Goal: Obtain resource: Download file/media

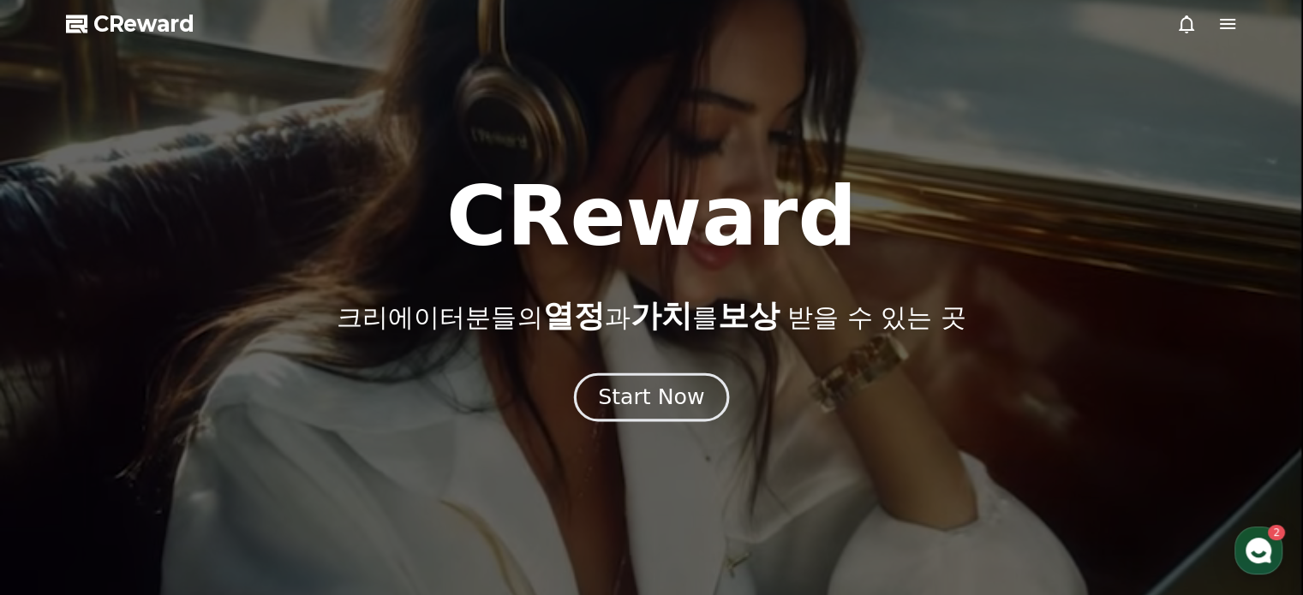
click at [694, 384] on div "Start Now" at bounding box center [651, 397] width 106 height 29
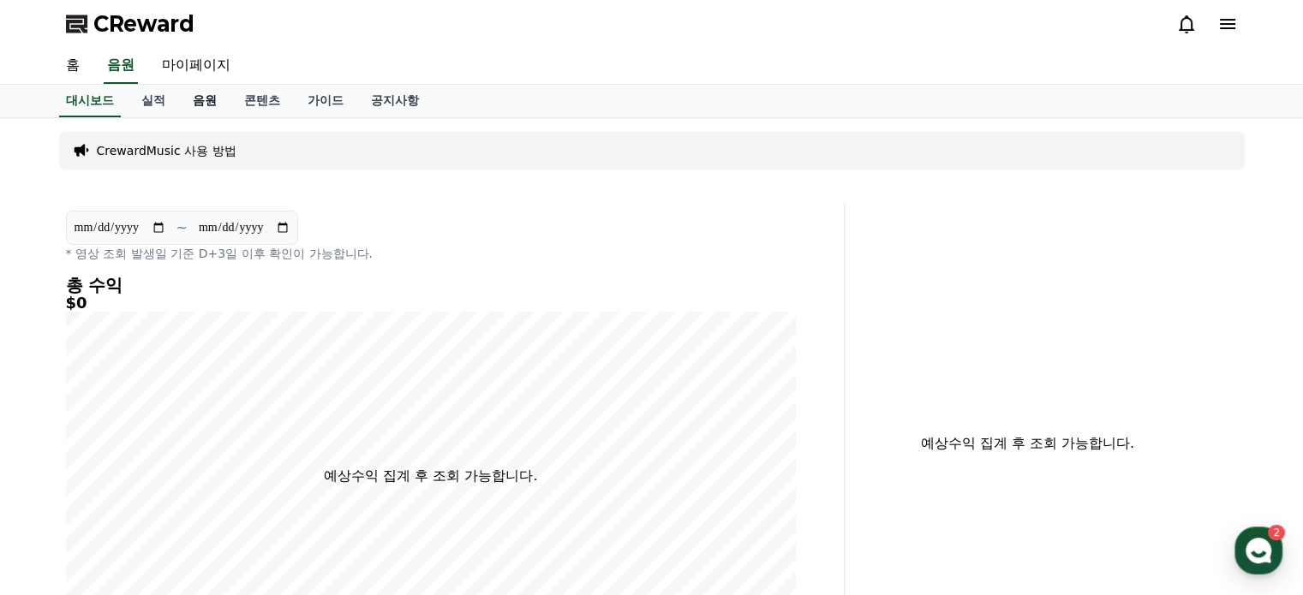
click at [200, 90] on link "음원" at bounding box center [204, 101] width 51 height 33
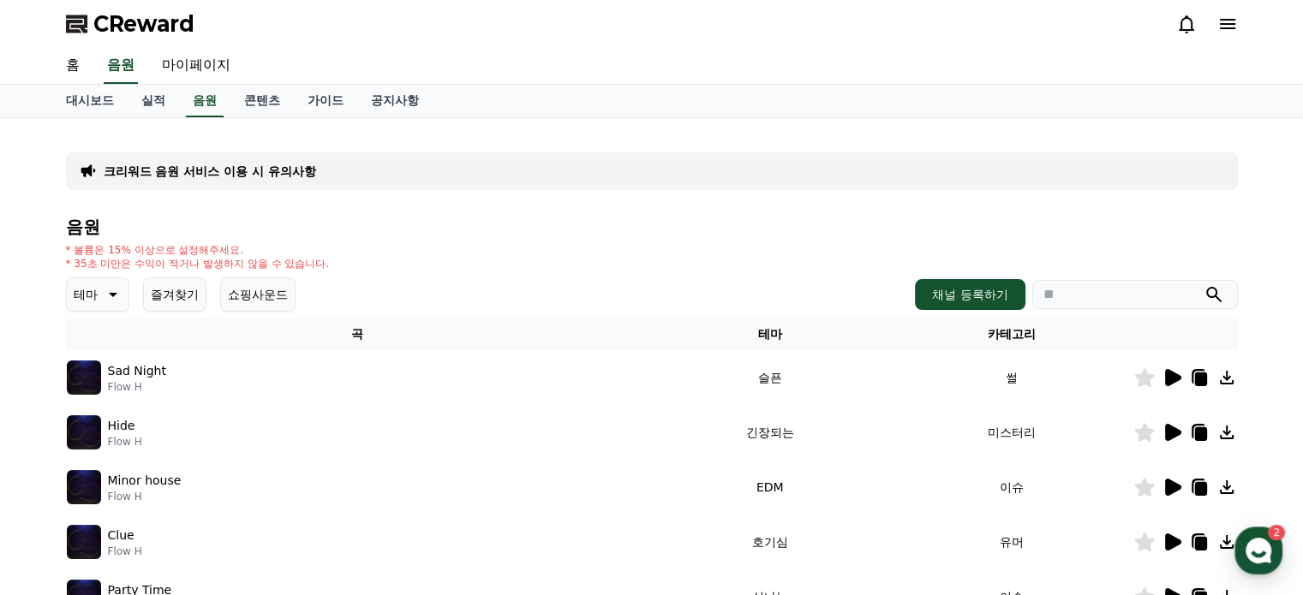
scroll to position [428, 0]
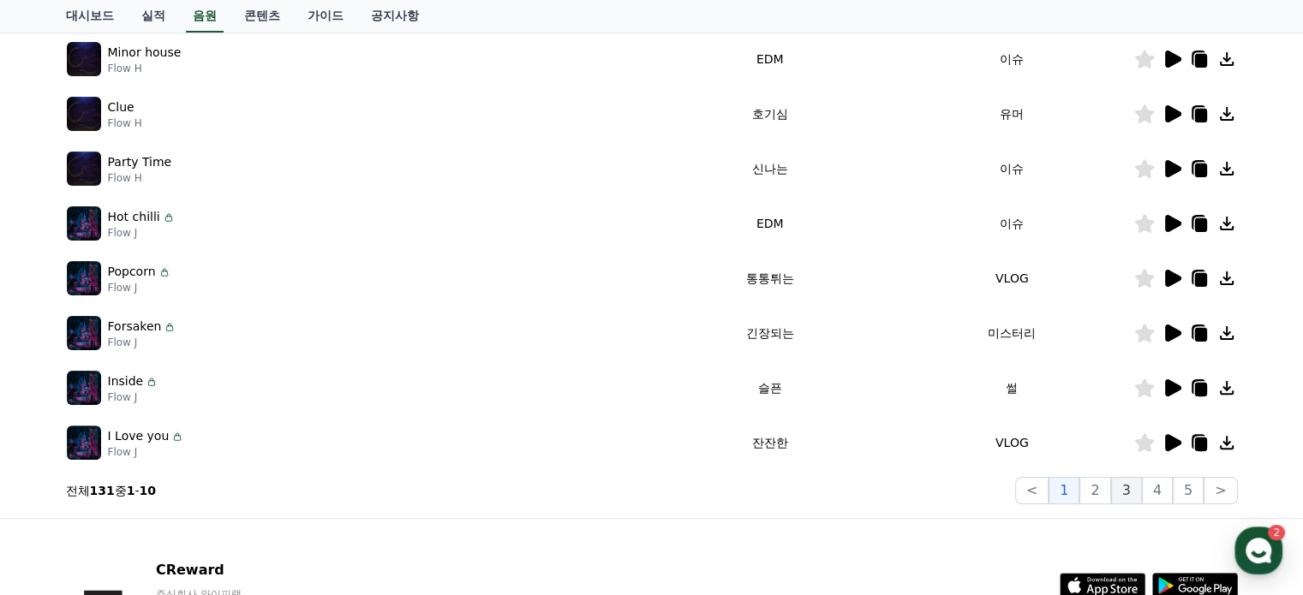
click at [1173, 483] on button "3" at bounding box center [1188, 490] width 31 height 27
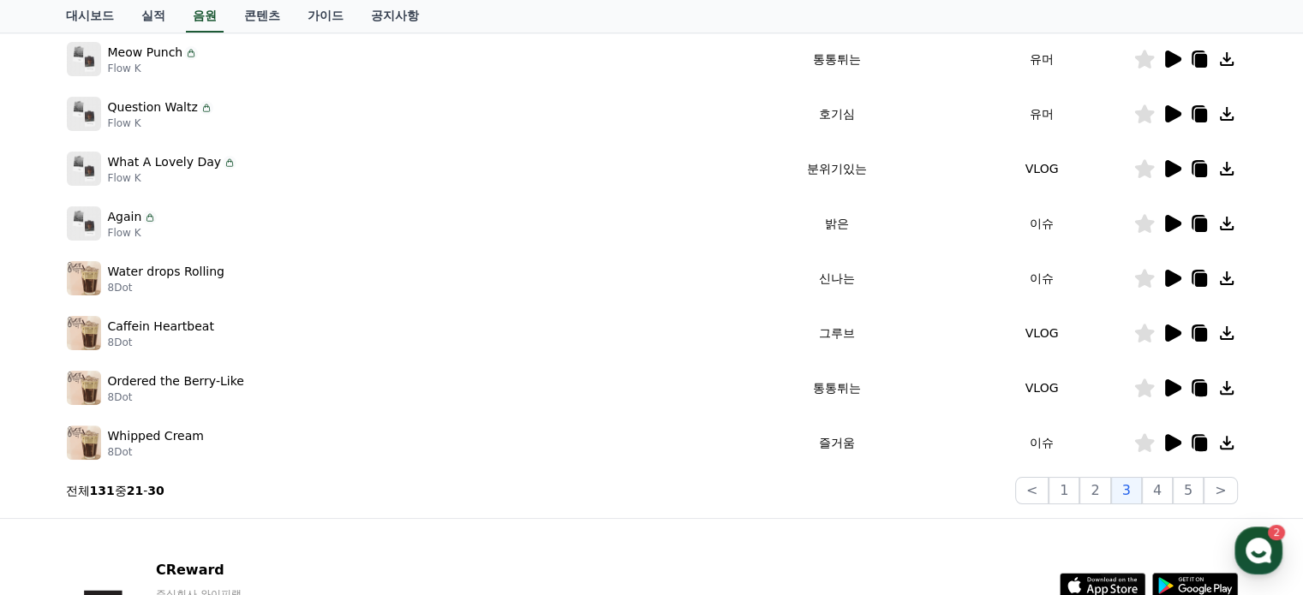
click at [1175, 444] on icon at bounding box center [1173, 442] width 16 height 17
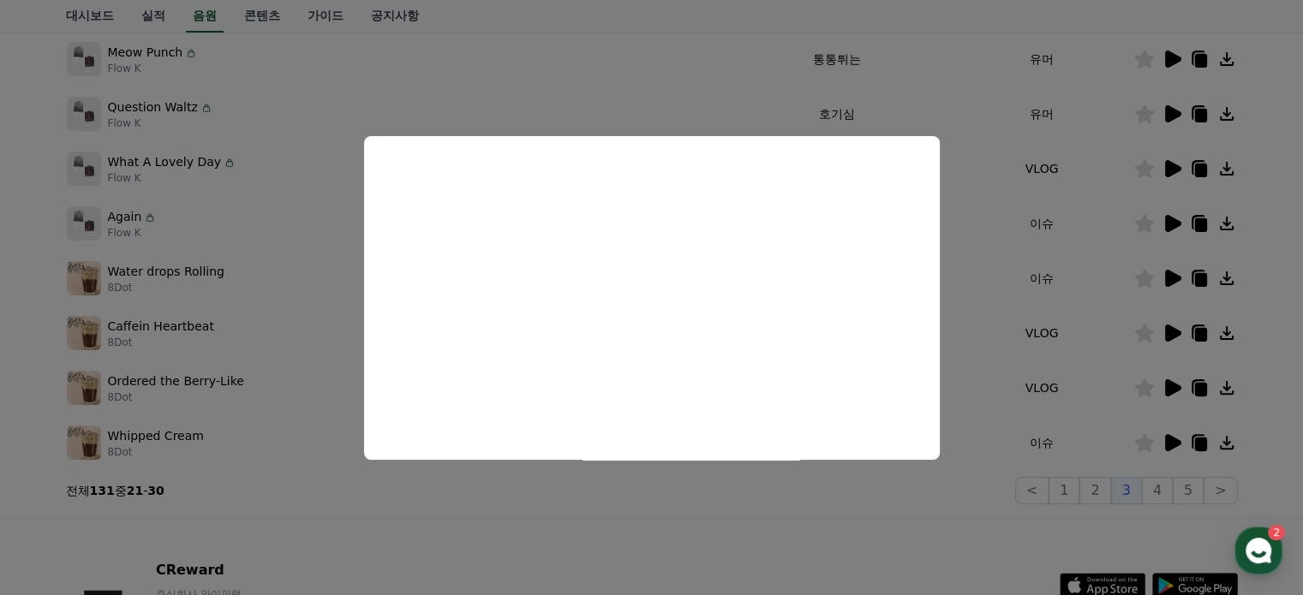
click at [1070, 295] on button "close modal" at bounding box center [651, 297] width 1303 height 595
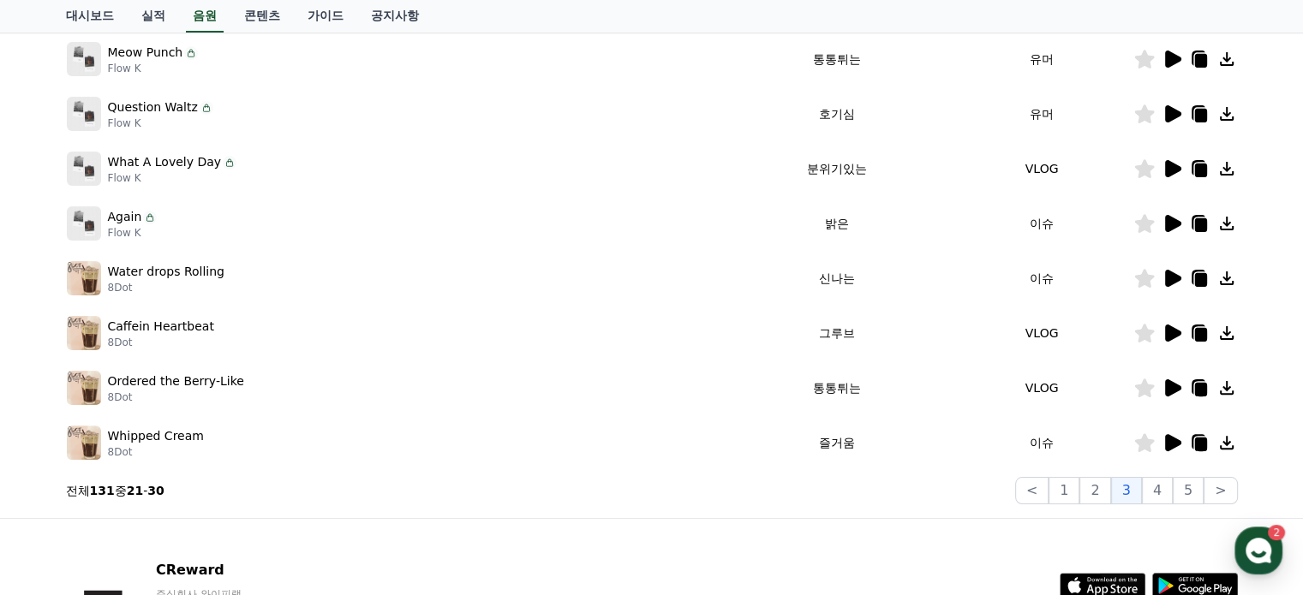
click at [1170, 224] on icon at bounding box center [1173, 223] width 16 height 17
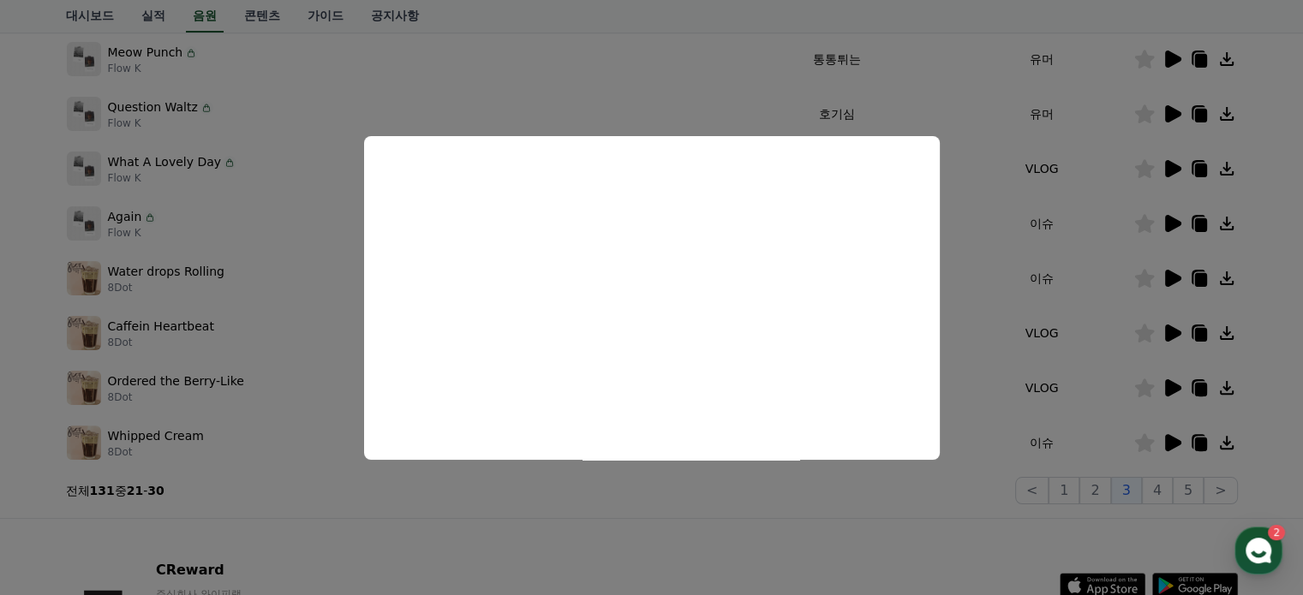
click at [1067, 227] on button "close modal" at bounding box center [651, 297] width 1303 height 595
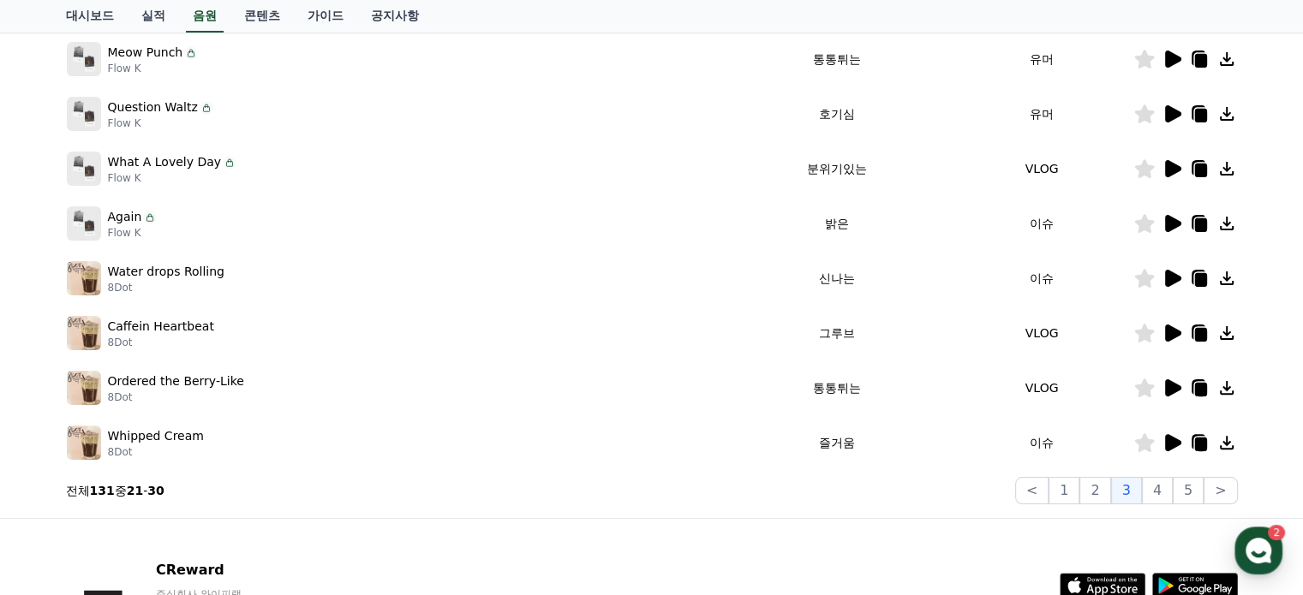
click at [1166, 117] on icon at bounding box center [1173, 113] width 16 height 17
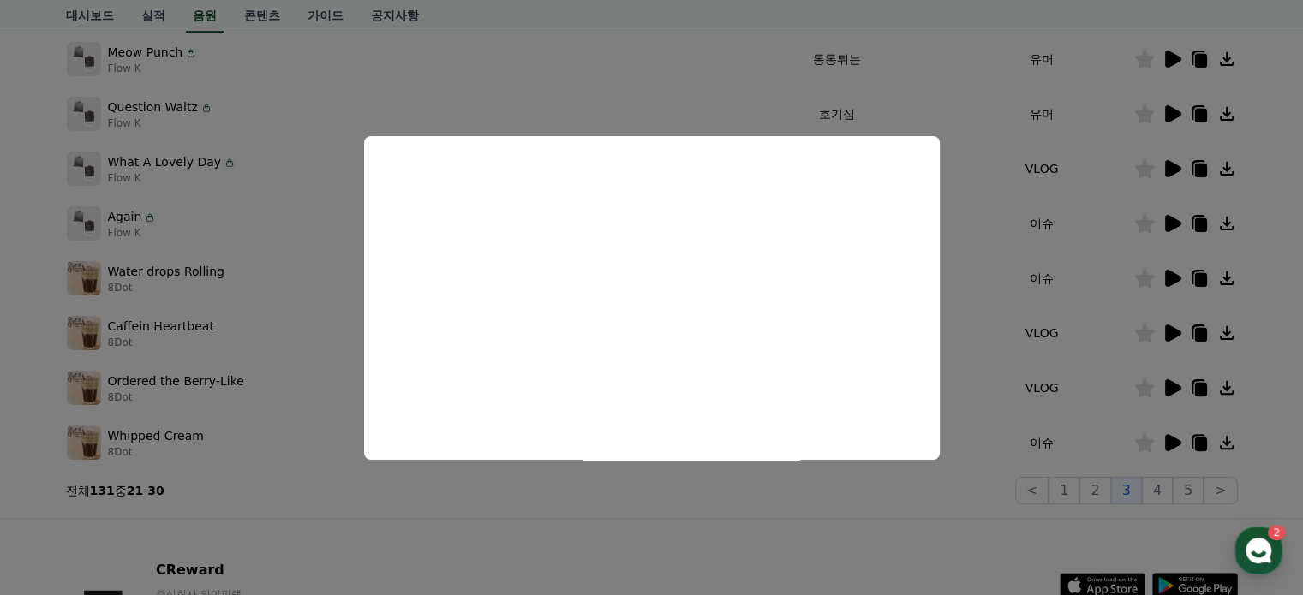
click at [1015, 256] on button "close modal" at bounding box center [651, 297] width 1303 height 595
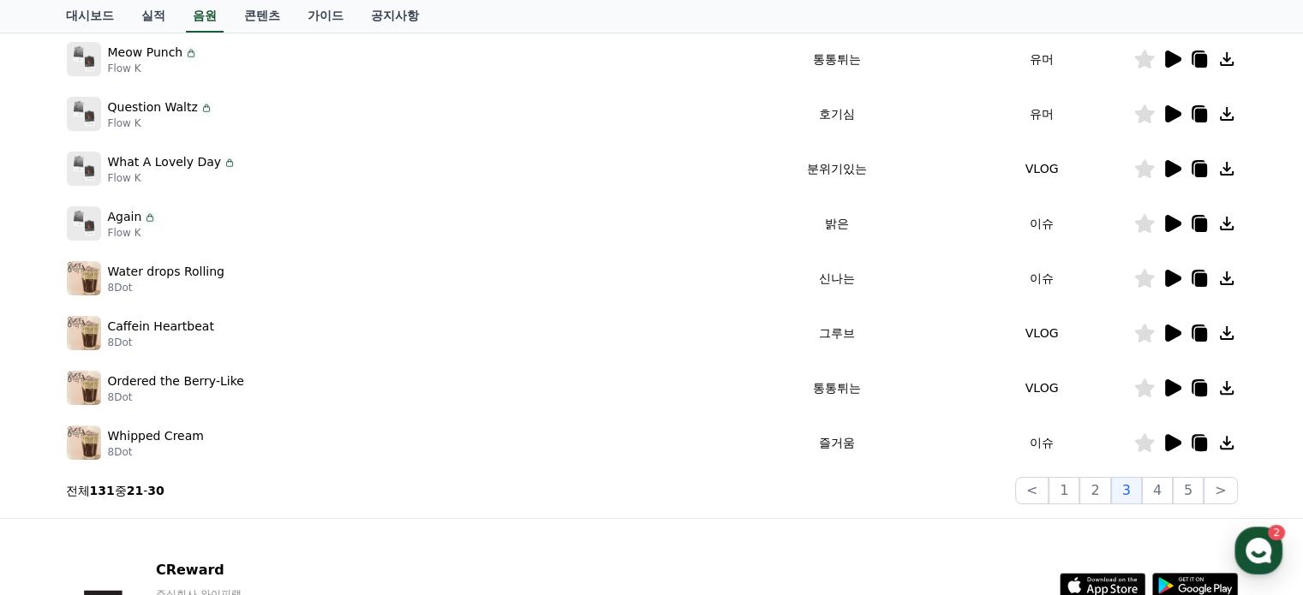
click at [1230, 115] on icon at bounding box center [1226, 114] width 21 height 21
click at [1200, 113] on icon at bounding box center [1200, 116] width 12 height 14
